Goal: Task Accomplishment & Management: Manage account settings

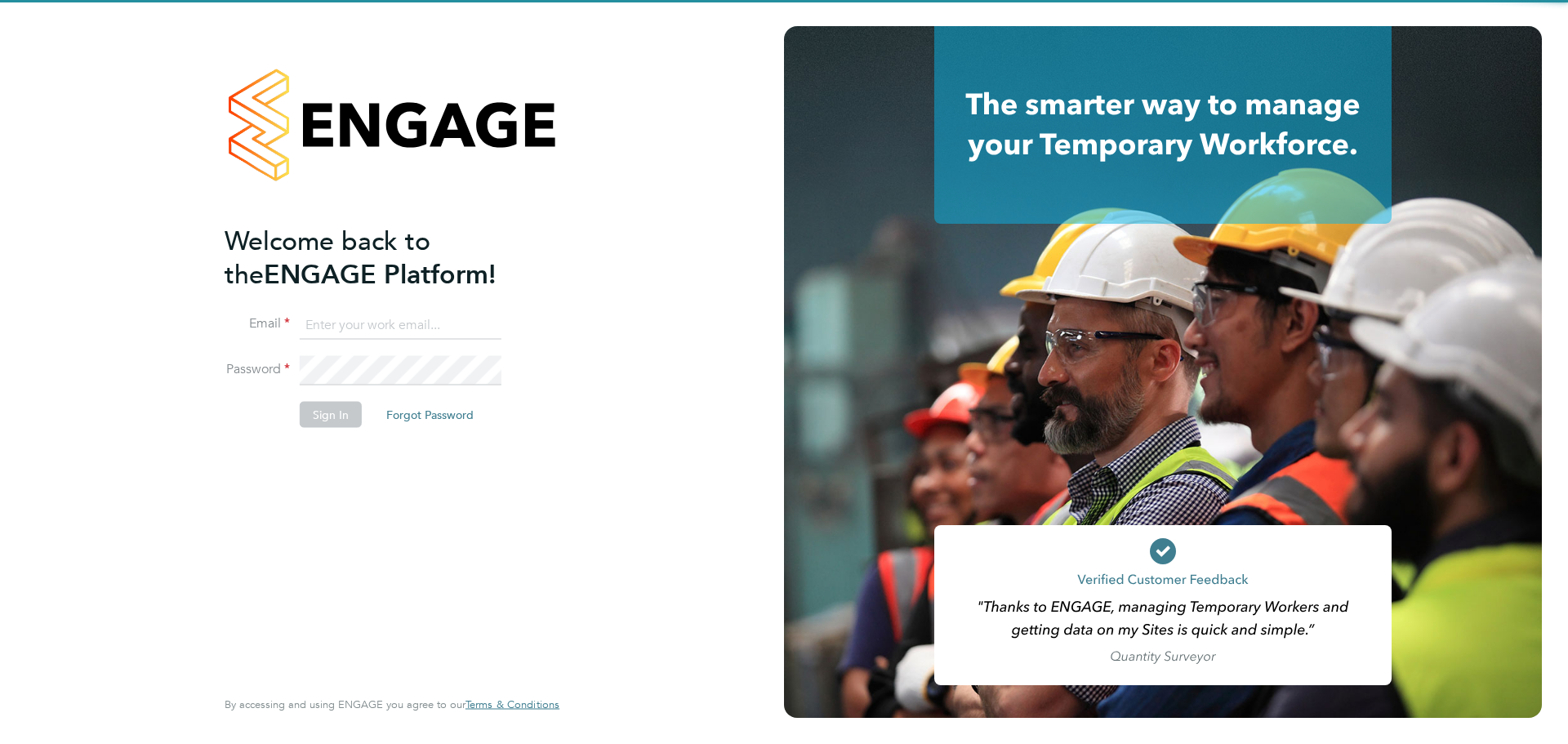
type input "jamie.evenden@wates.co.uk"
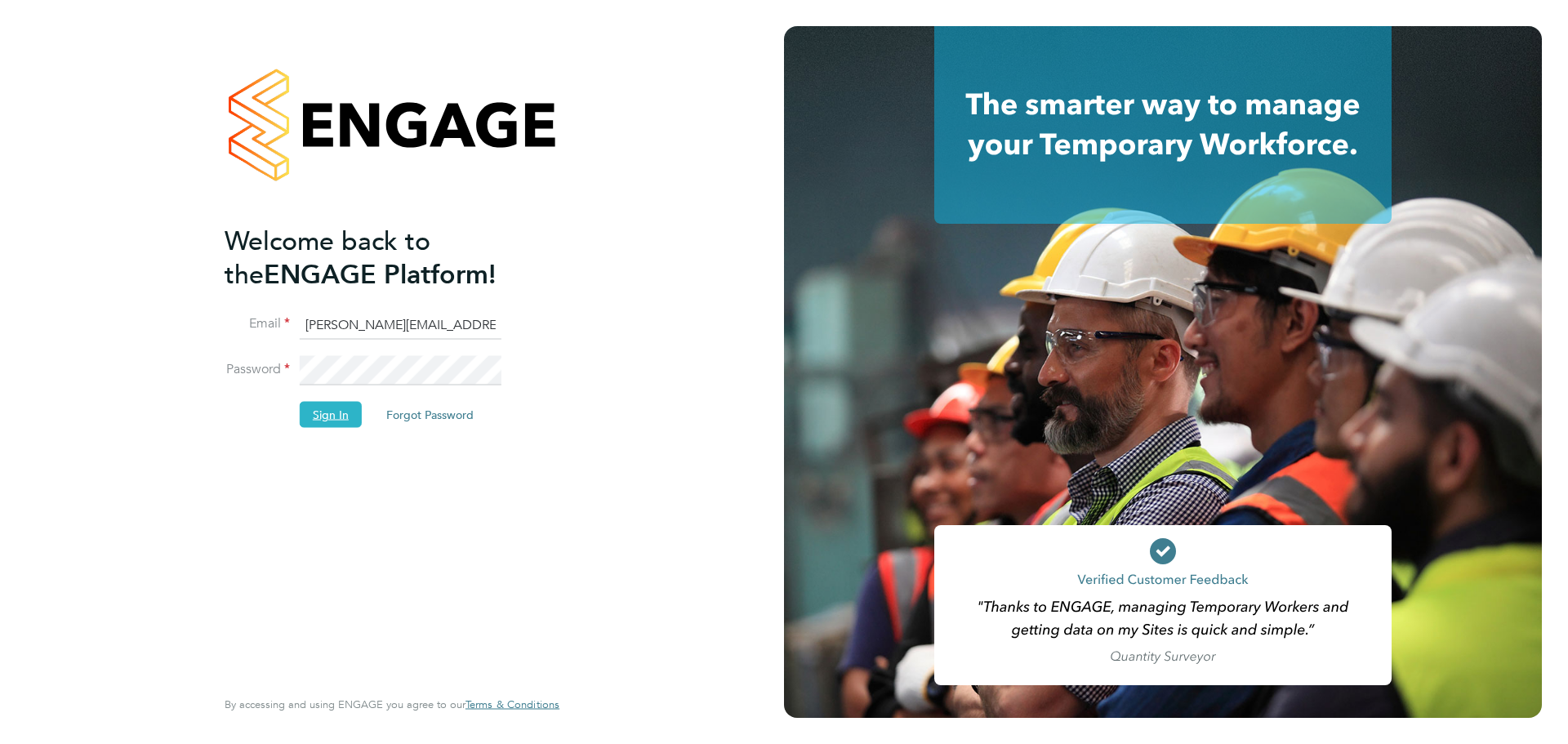
click at [308, 411] on button "Sign In" at bounding box center [330, 414] width 62 height 26
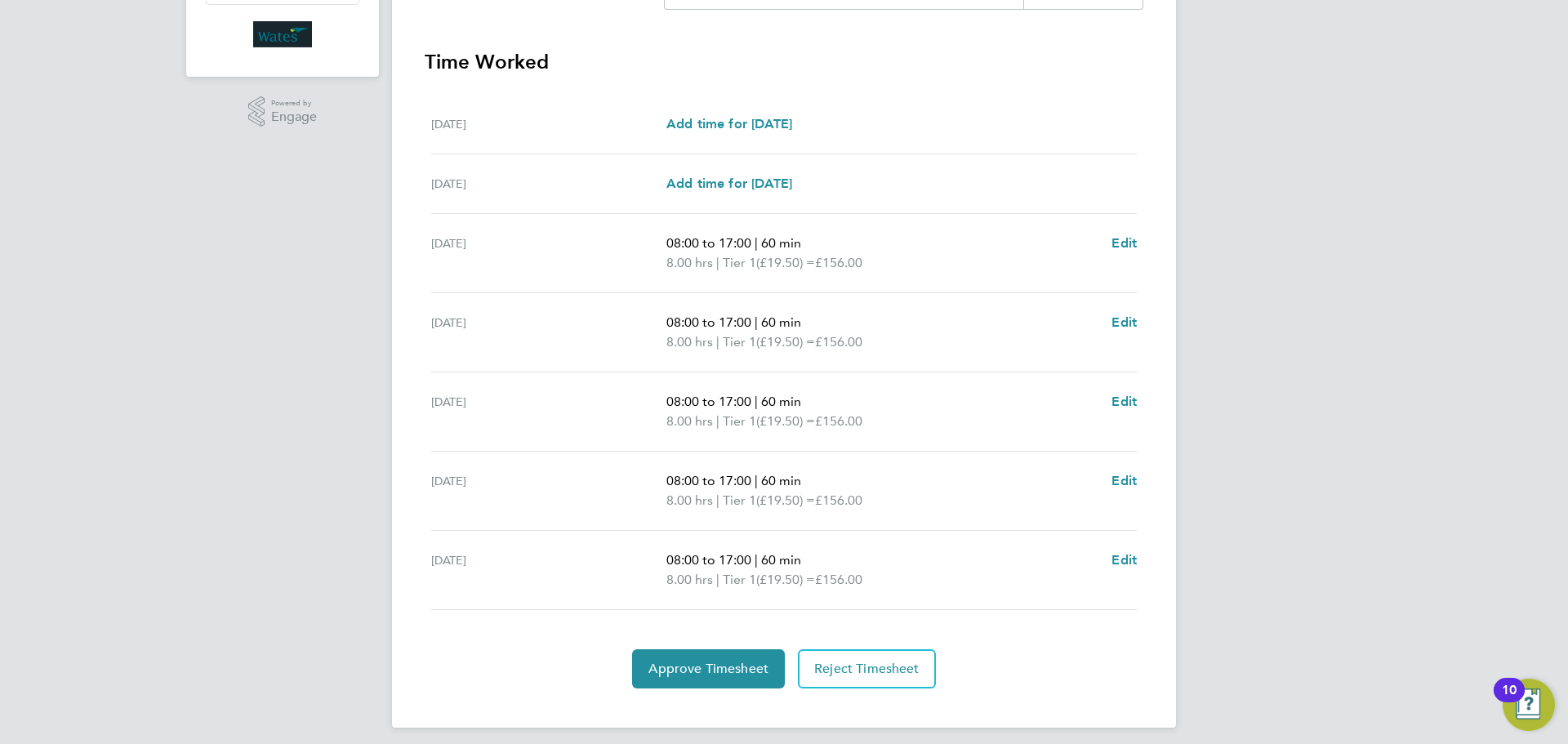
scroll to position [449, 0]
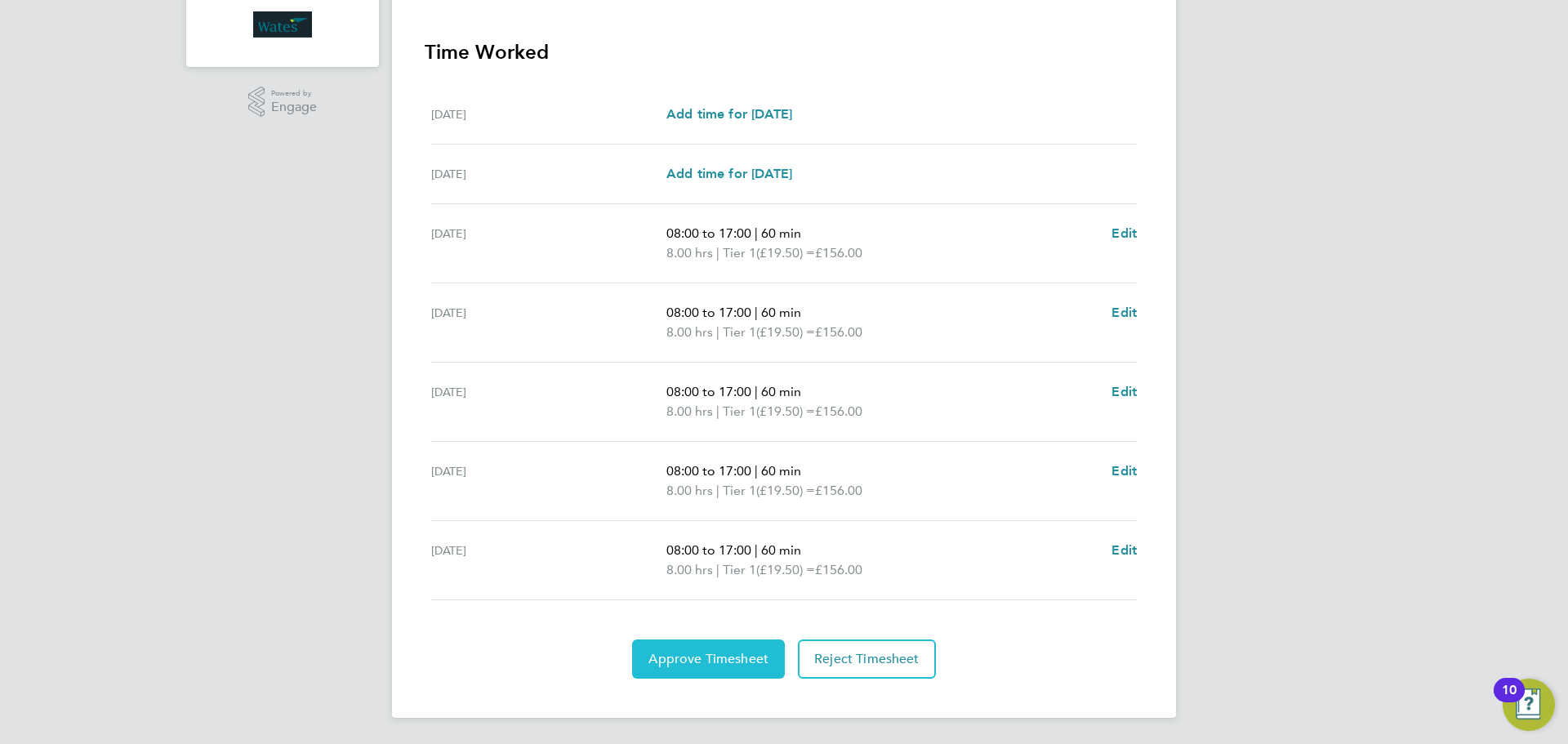
click at [738, 656] on span "Approve Timesheet" at bounding box center [708, 658] width 120 height 16
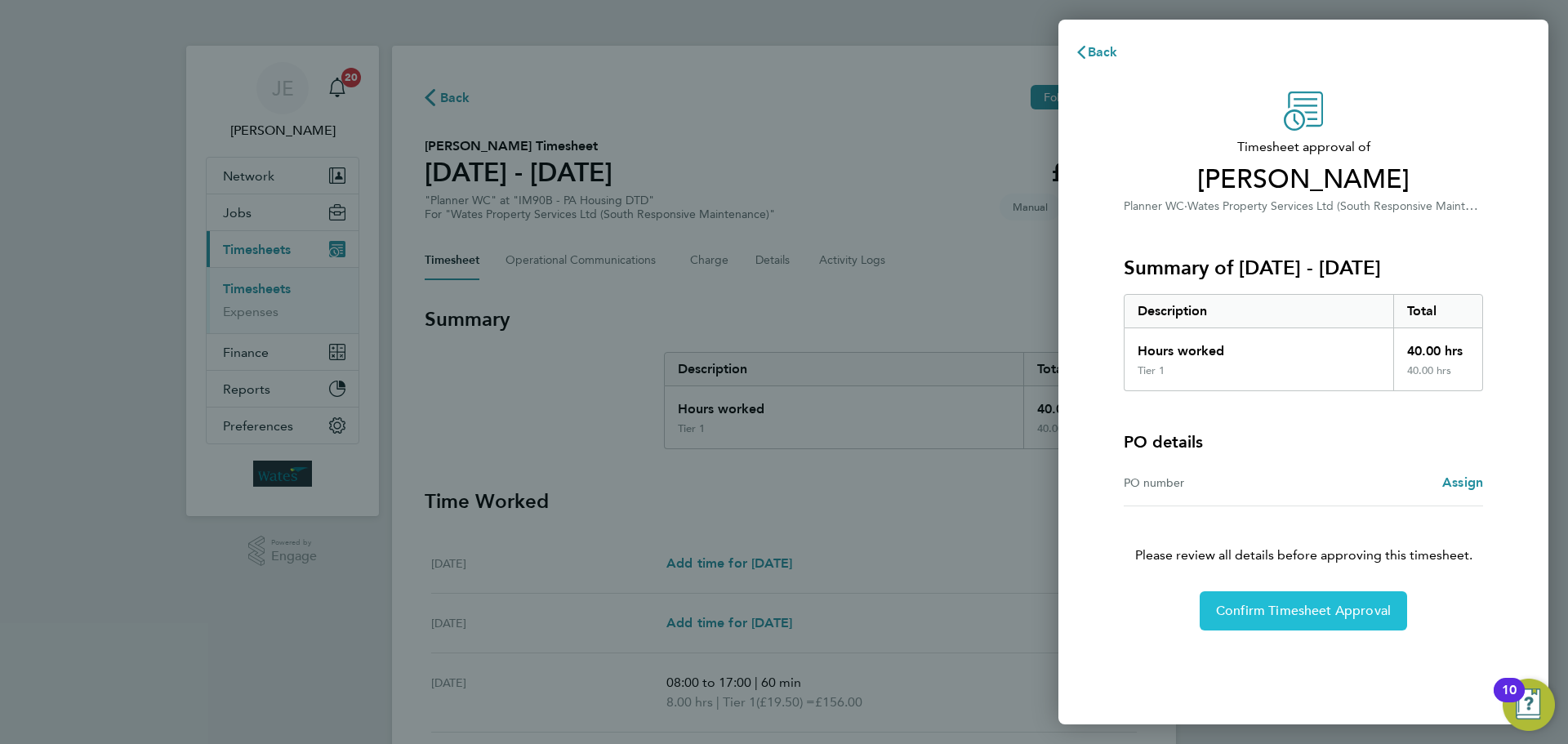
click at [1310, 600] on button "Confirm Timesheet Approval" at bounding box center [1304, 611] width 207 height 39
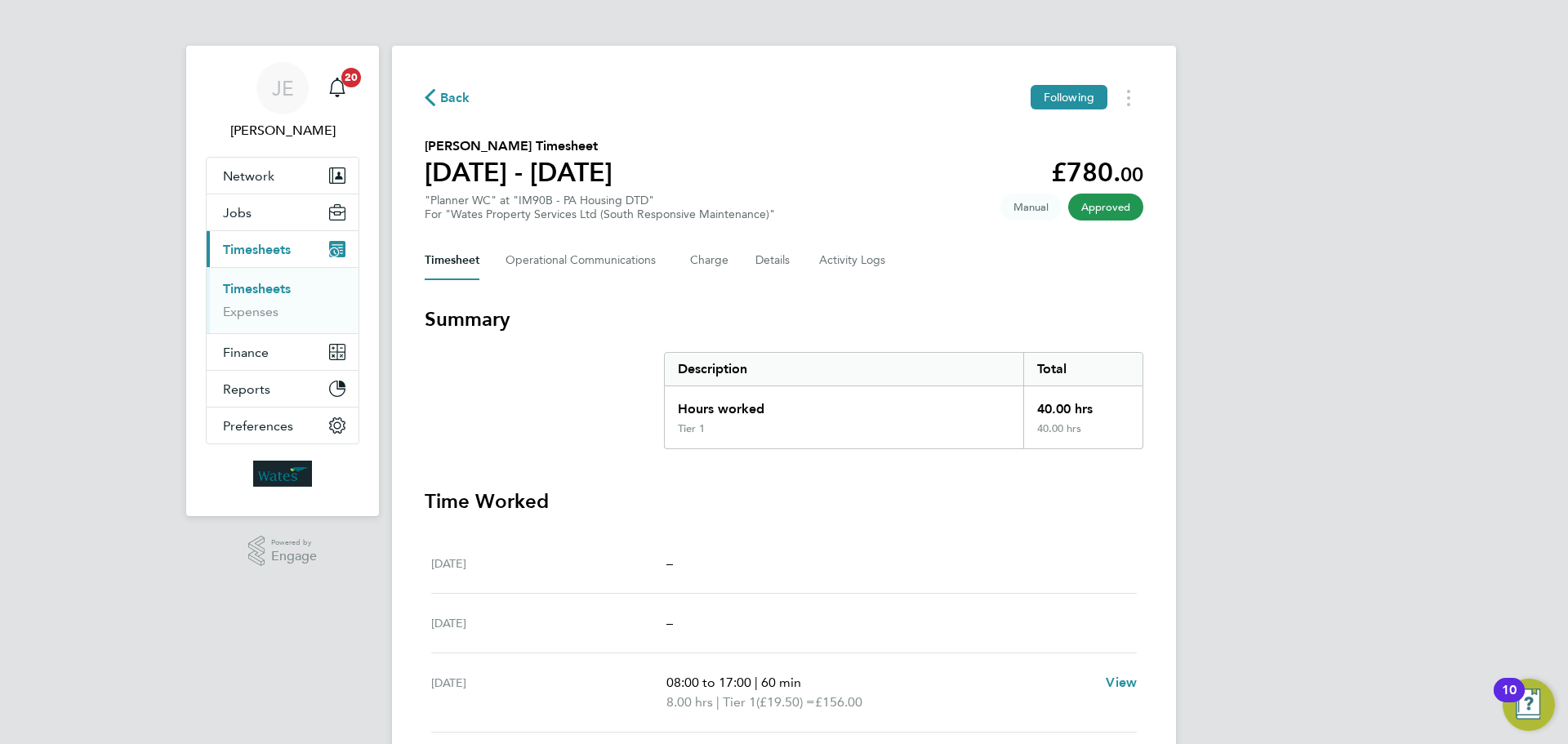
click at [264, 287] on link "Timesheets" at bounding box center [256, 288] width 68 height 15
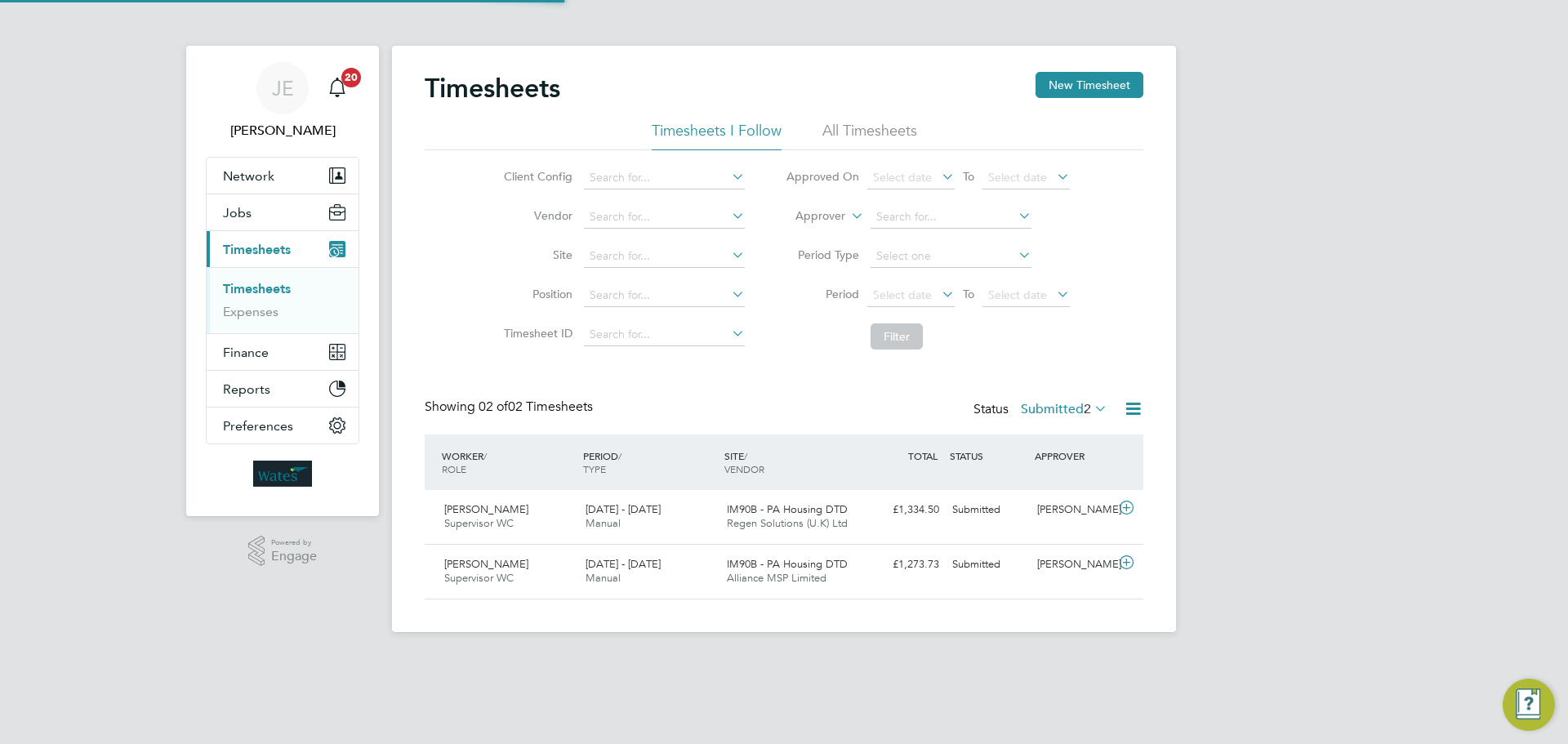
scroll to position [42, 142]
click at [524, 564] on div "[PERSON_NAME] Supervisor WC [DATE] - [DATE]" at bounding box center [508, 572] width 142 height 41
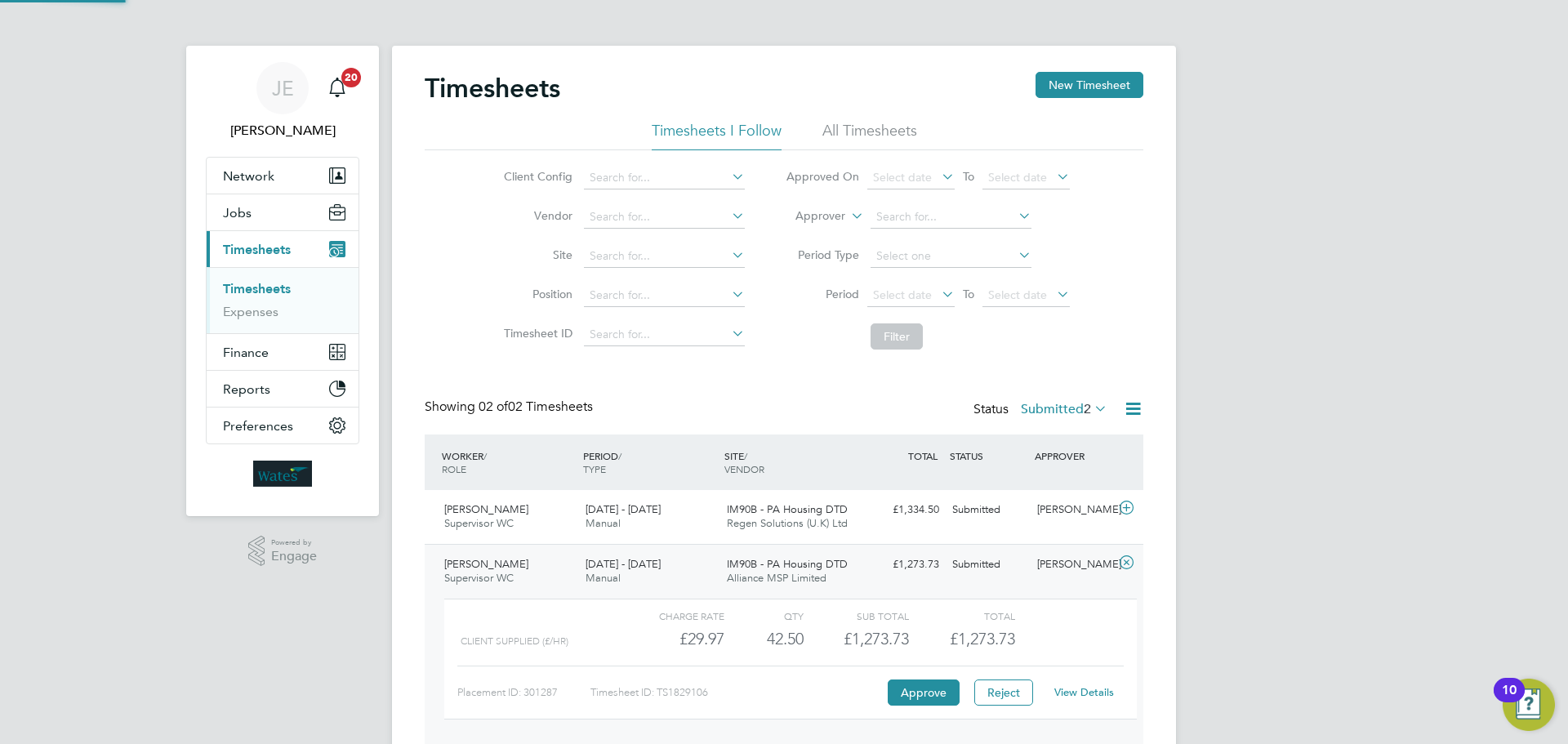
scroll to position [28, 159]
click at [918, 702] on button "Approve" at bounding box center [923, 692] width 72 height 26
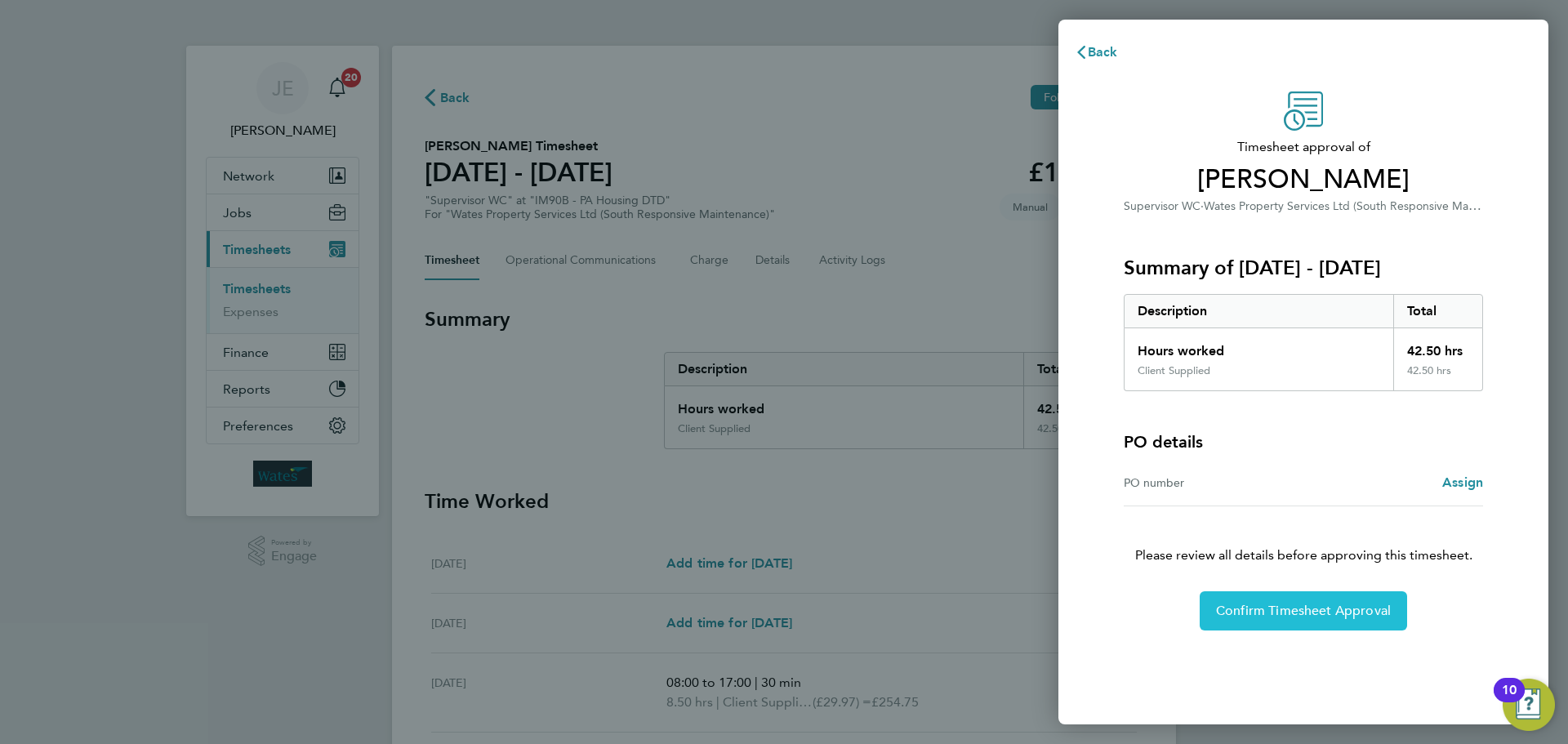
click at [1367, 603] on span "Confirm Timesheet Approval" at bounding box center [1304, 611] width 175 height 16
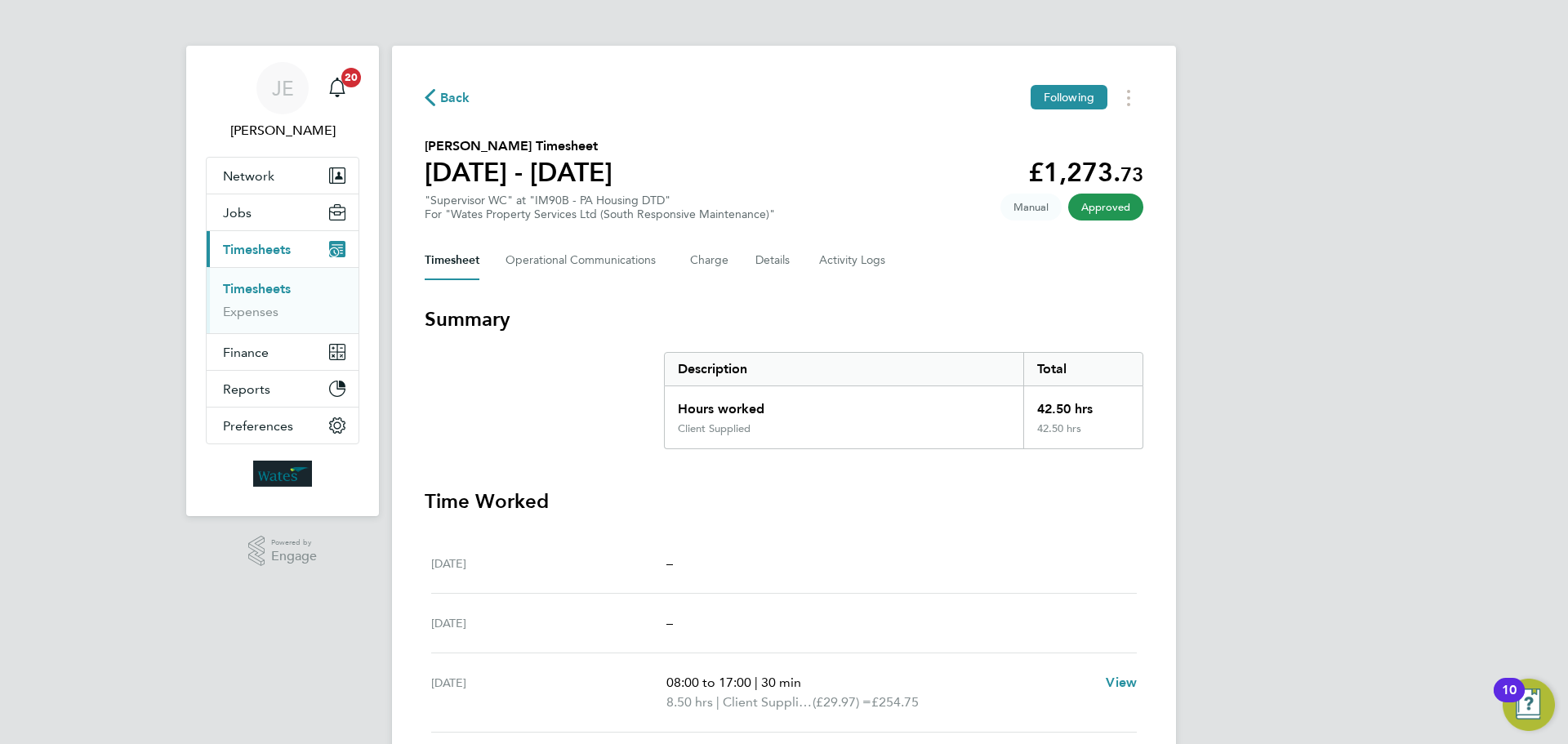
click at [270, 287] on link "Timesheets" at bounding box center [256, 288] width 68 height 15
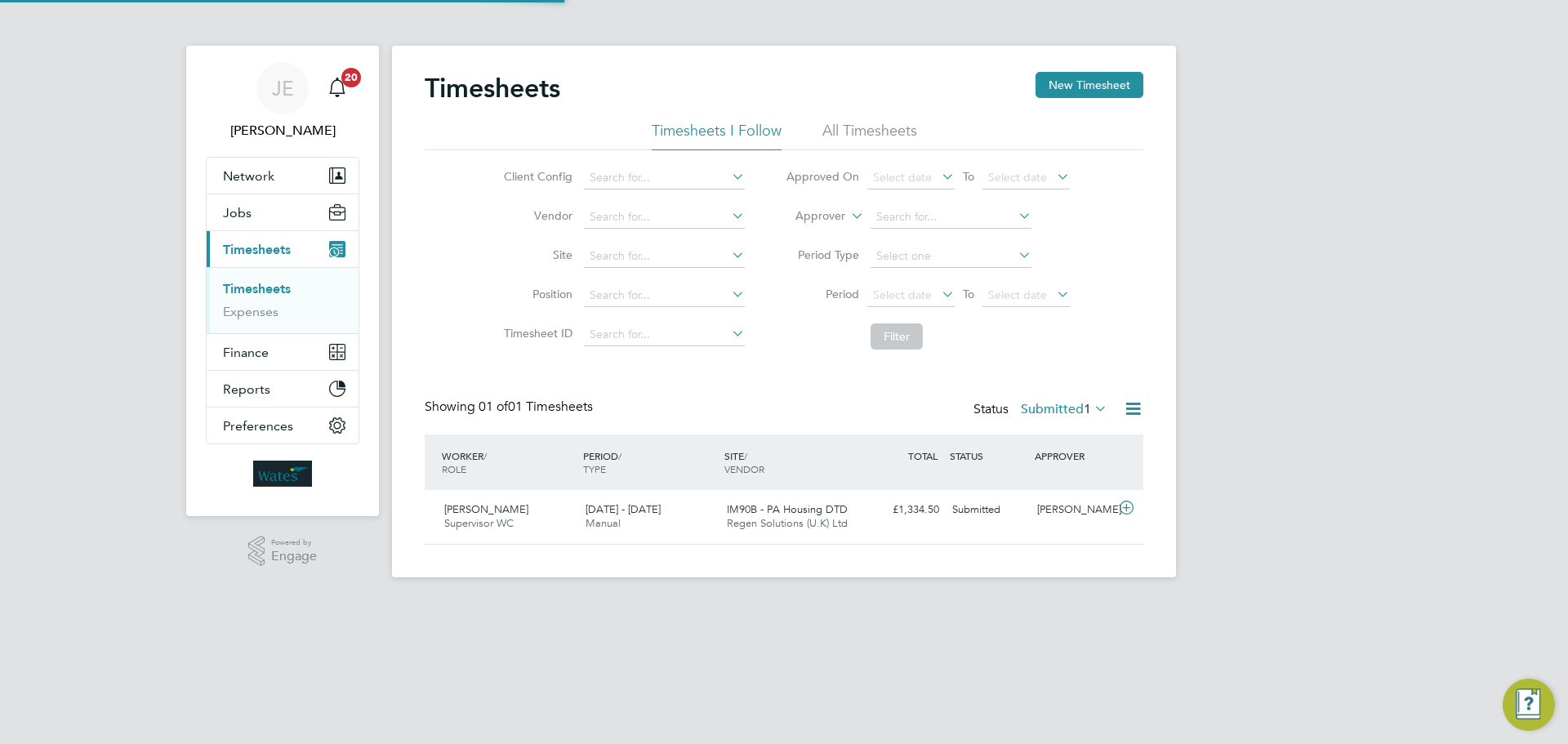
scroll to position [42, 142]
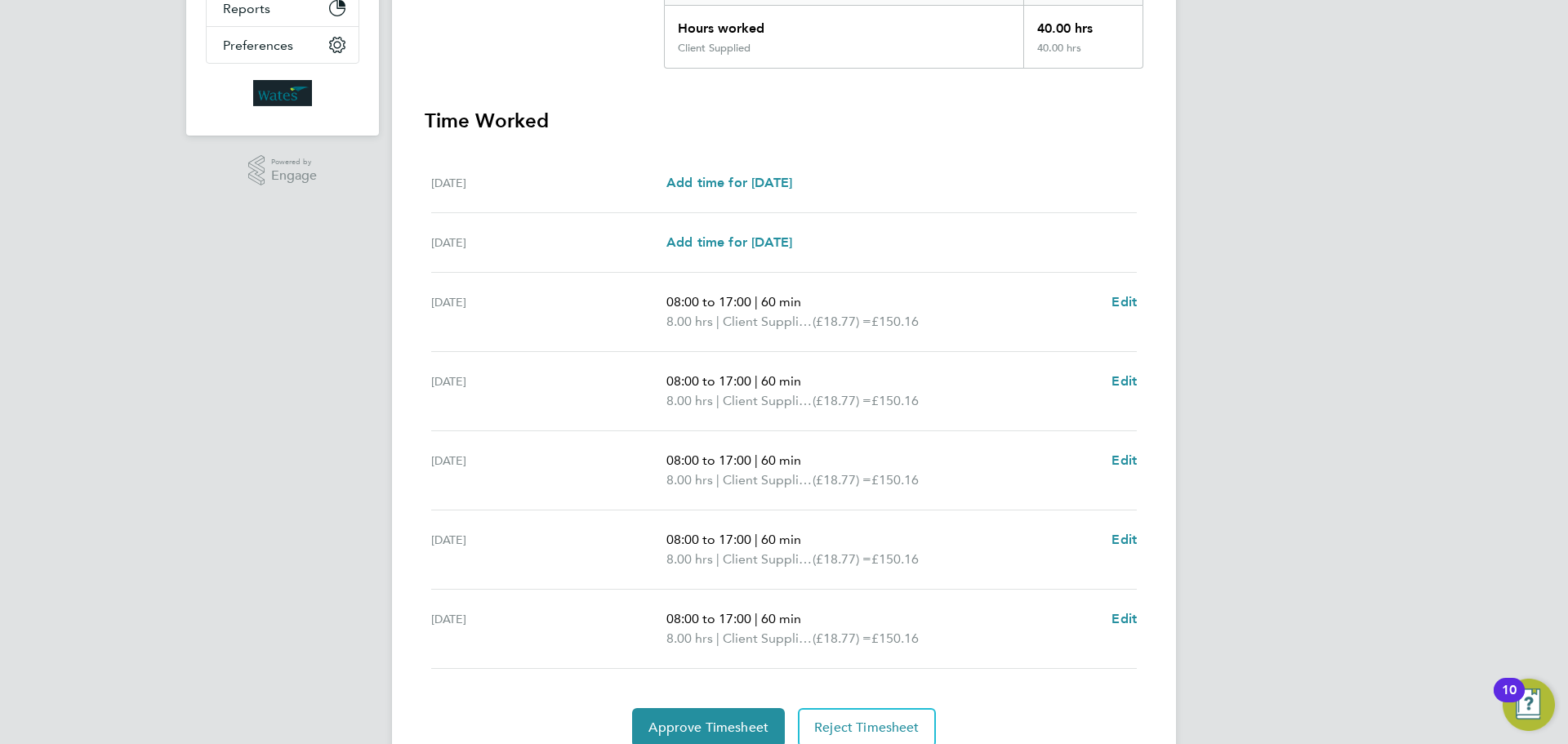
scroll to position [449, 0]
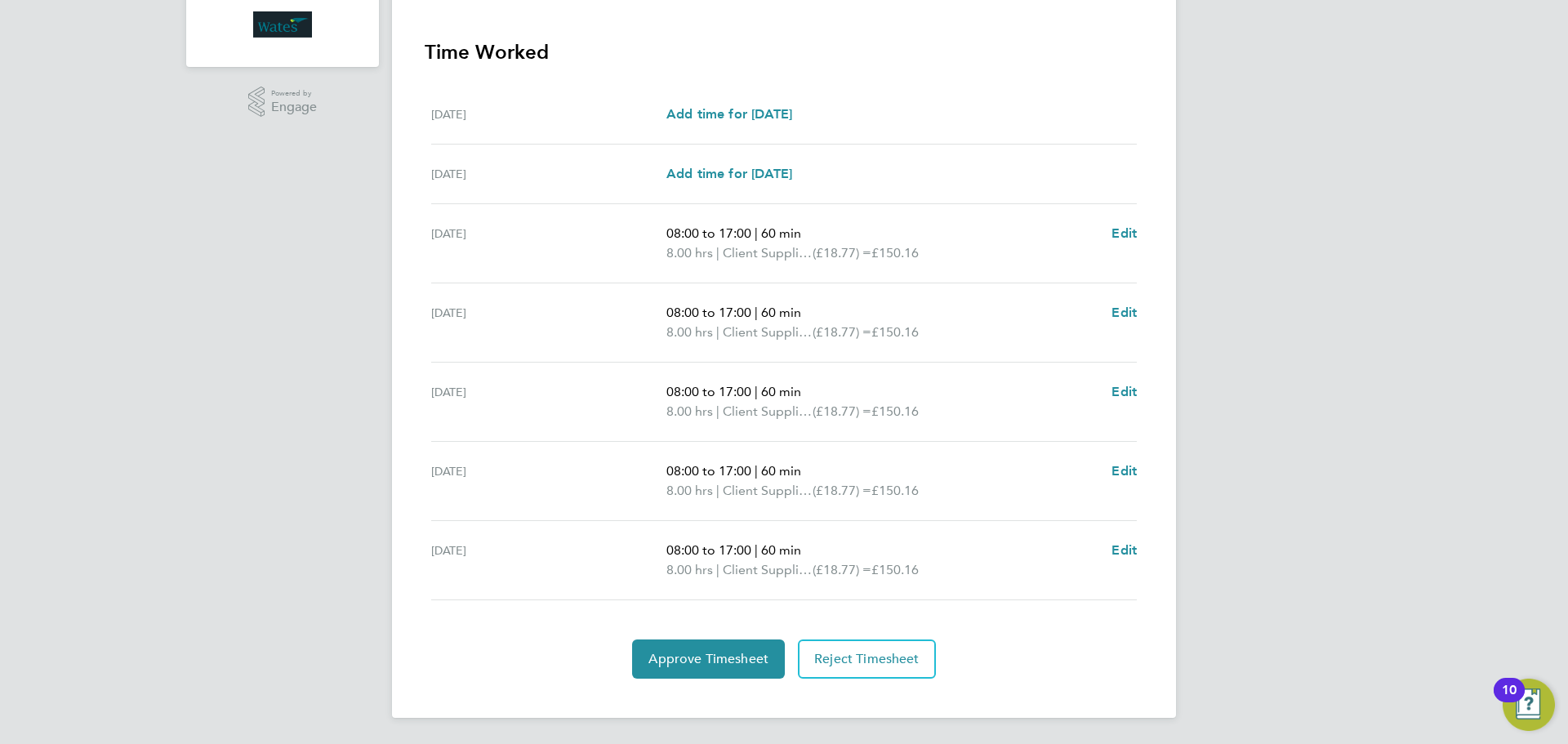
click at [713, 638] on section "Time Worked Sat 20 Sep Add time for Sat 20 Sep Add time for Sat 20 Sep Sun 21 S…" at bounding box center [784, 359] width 719 height 639
click at [720, 652] on span "Approve Timesheet" at bounding box center [708, 658] width 120 height 16
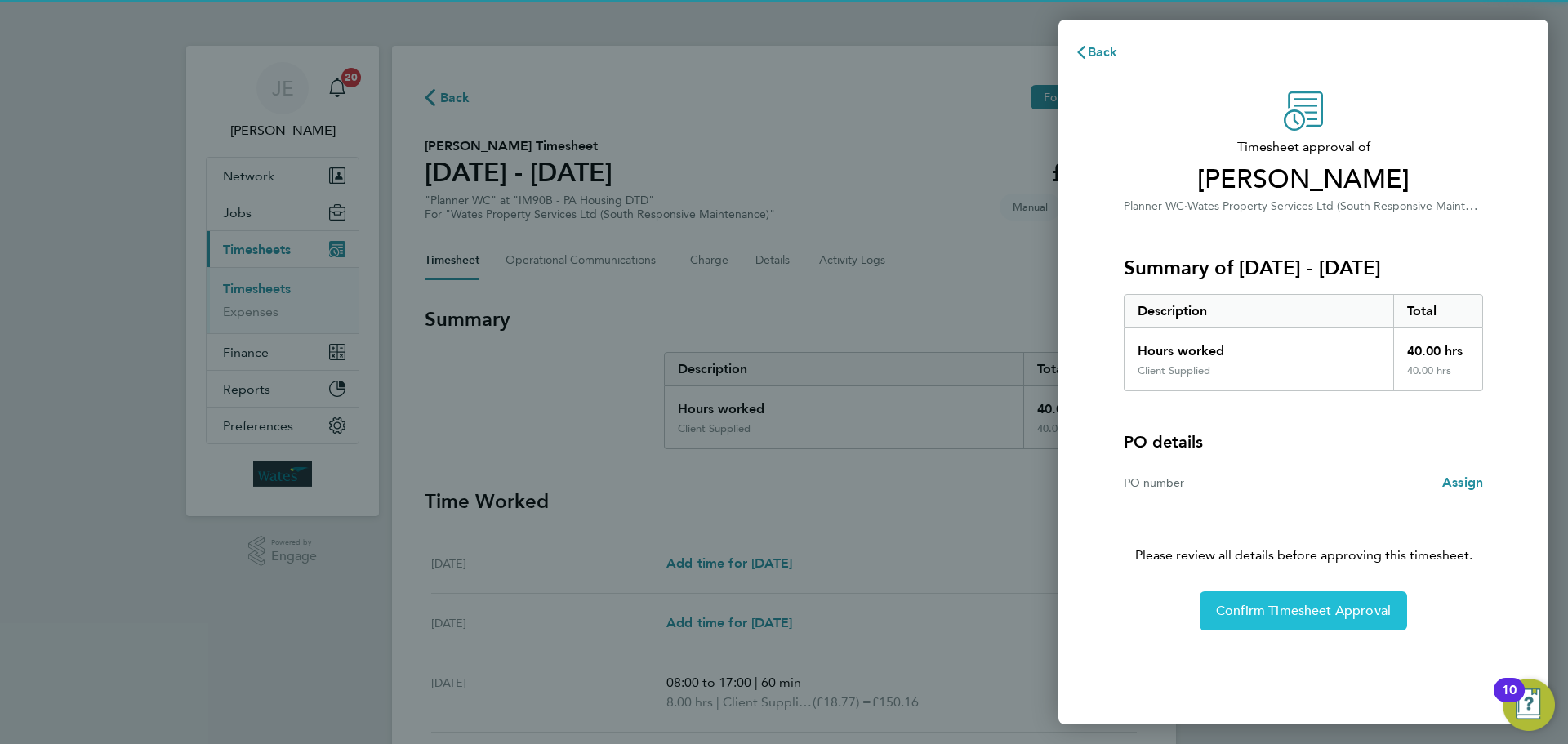
click at [1340, 610] on span "Confirm Timesheet Approval" at bounding box center [1304, 611] width 175 height 16
